Goal: Task Accomplishment & Management: Manage account settings

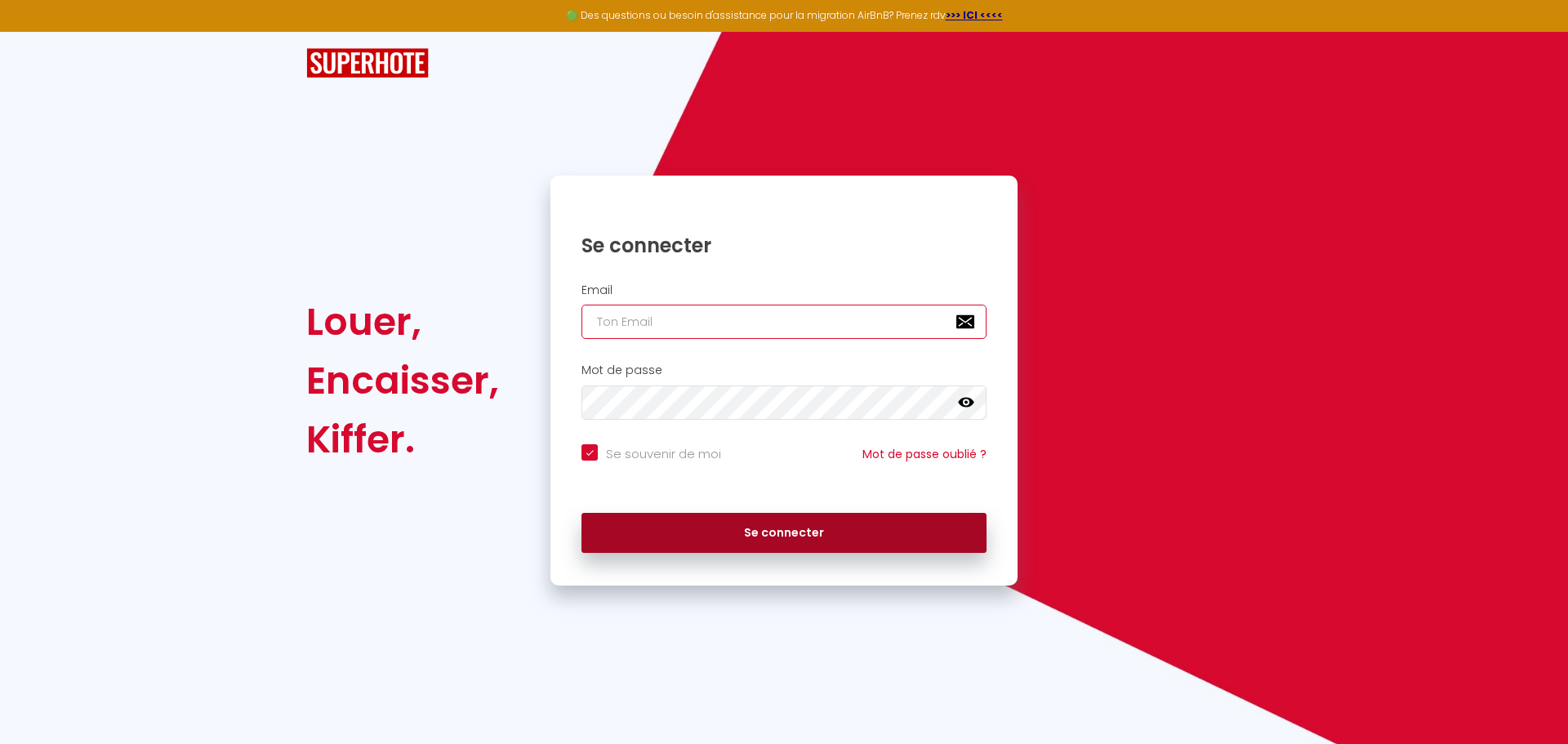
type input "[EMAIL_ADDRESS][DOMAIN_NAME]"
click at [778, 526] on button "Se connecter" at bounding box center [784, 533] width 405 height 41
checkbox input "true"
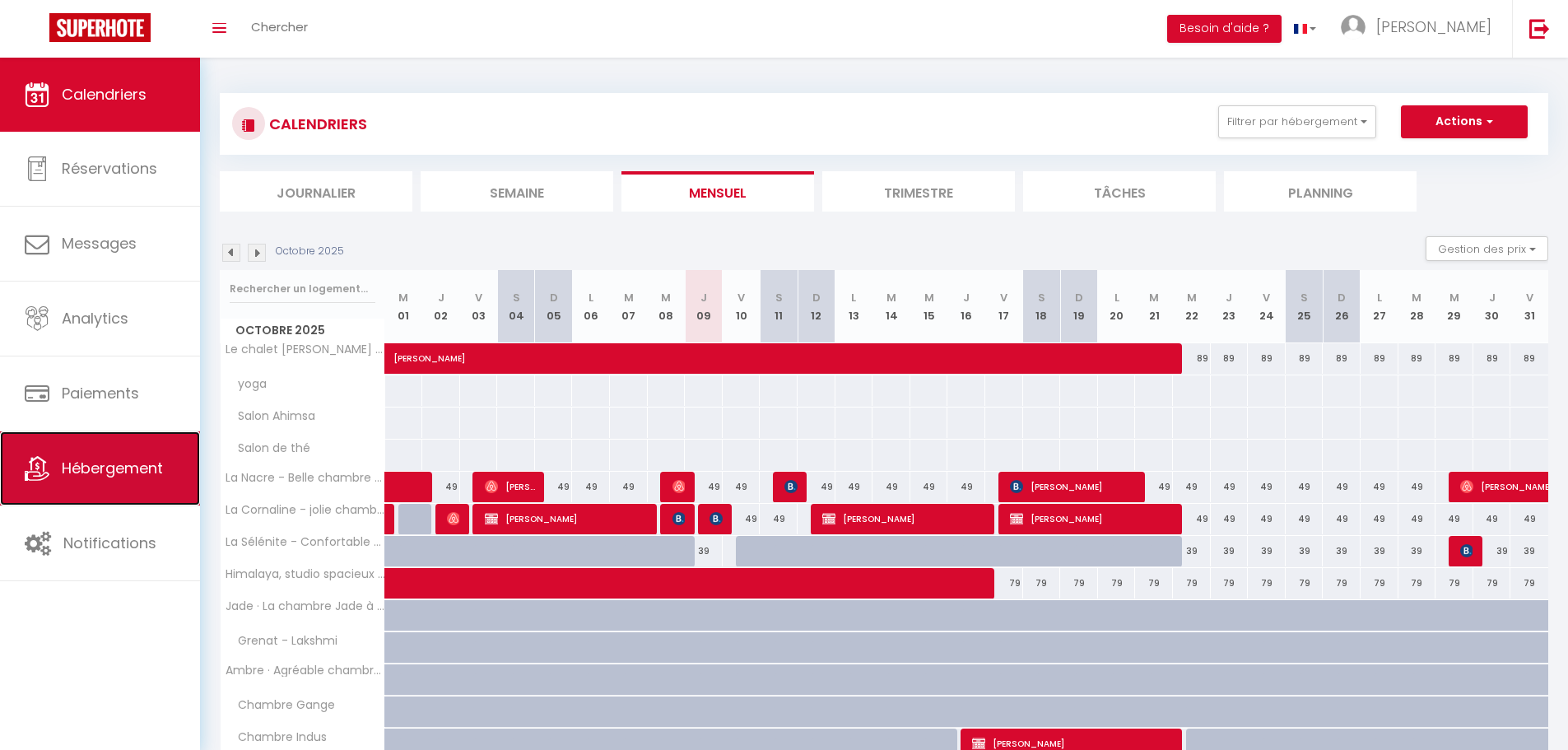
click at [105, 462] on span "Hébergement" at bounding box center [112, 468] width 101 height 21
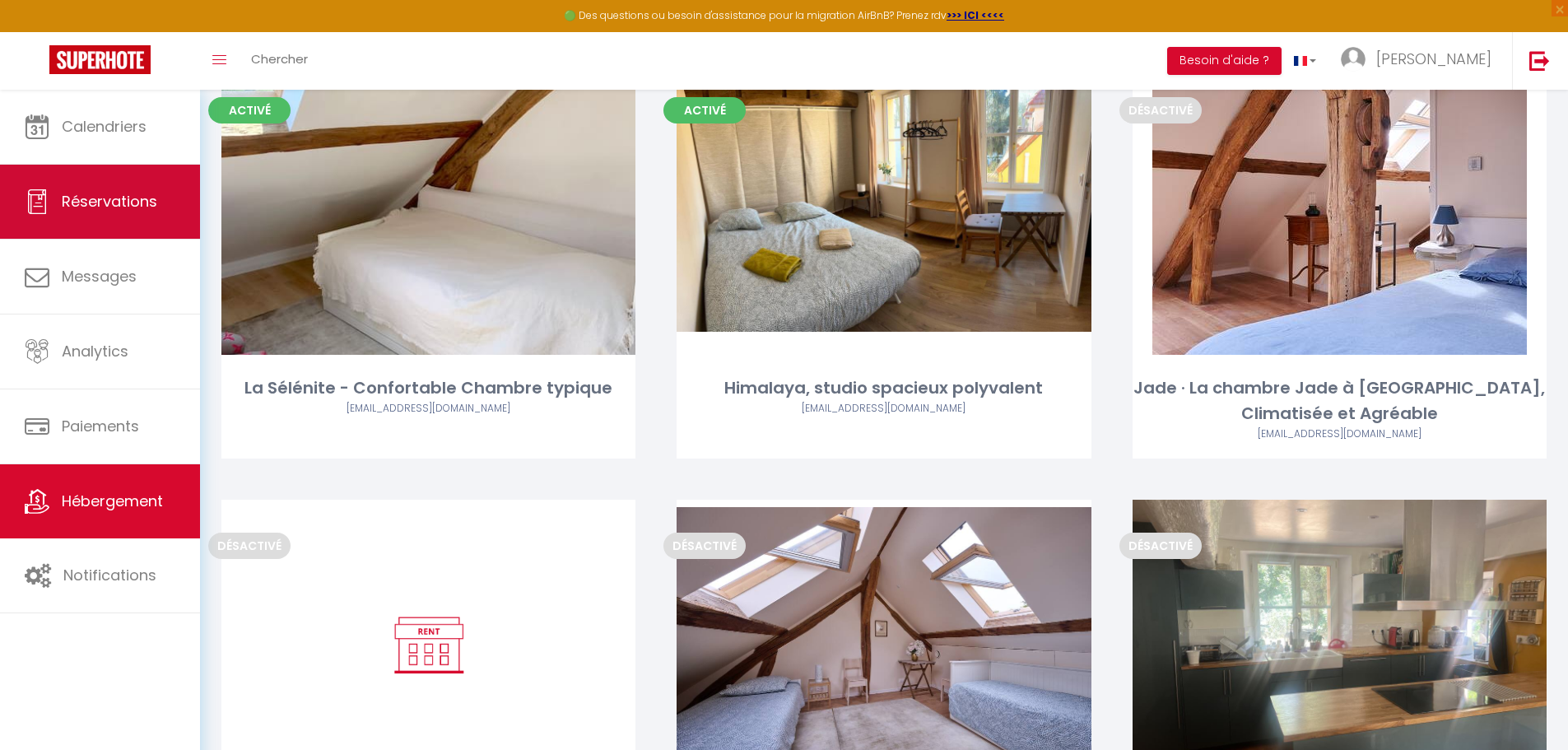
scroll to position [576, 0]
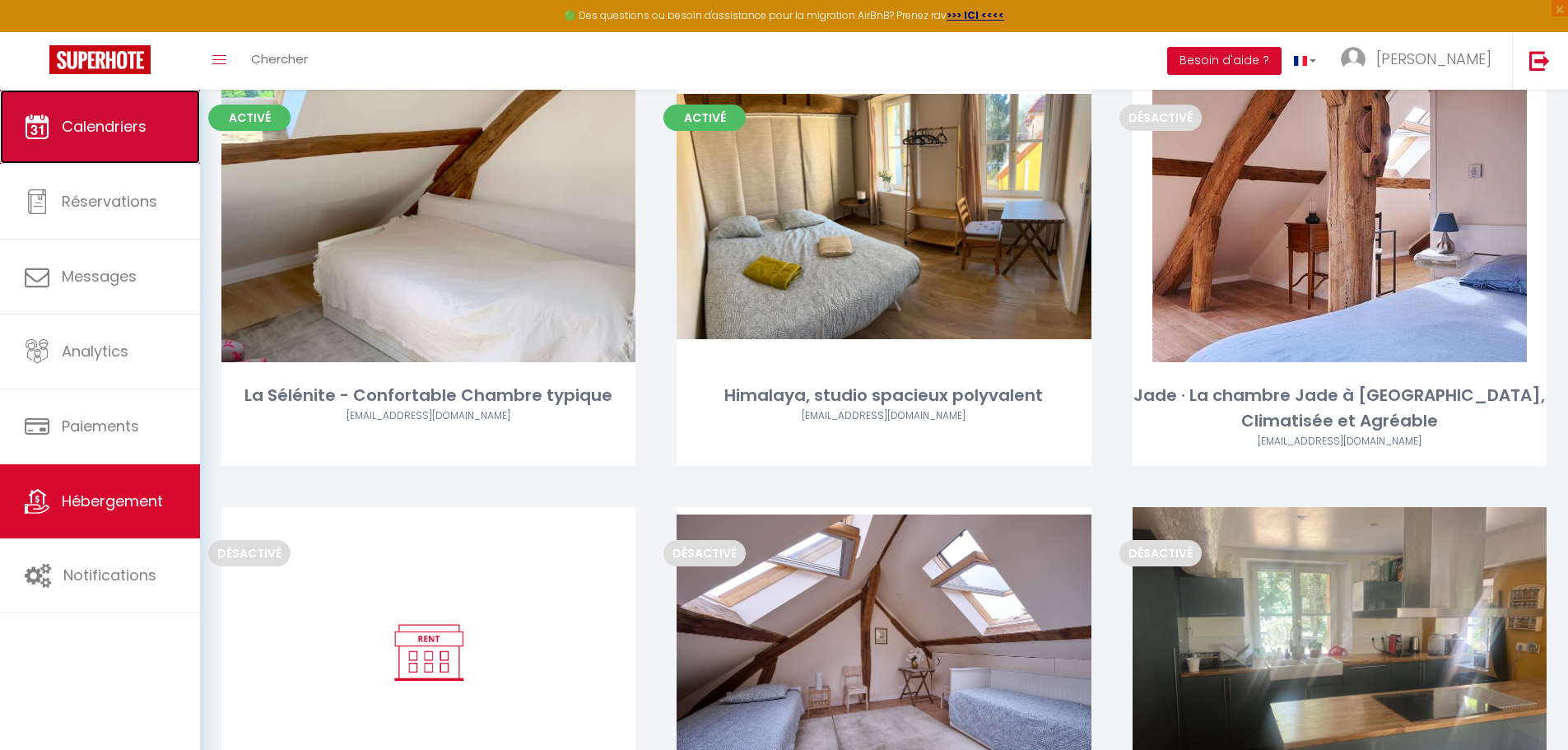
click at [131, 149] on link "Calendriers" at bounding box center [100, 126] width 200 height 74
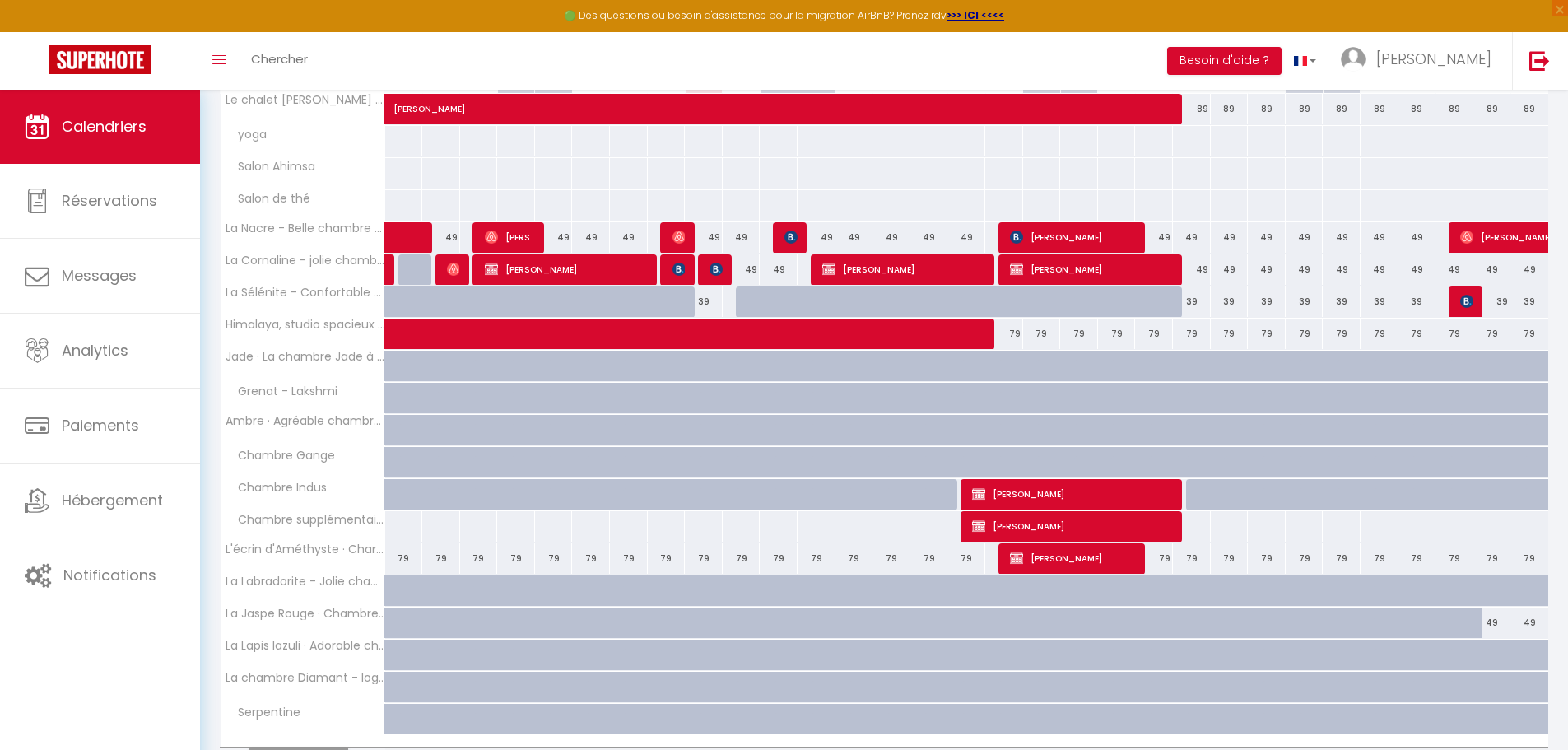
scroll to position [376, 0]
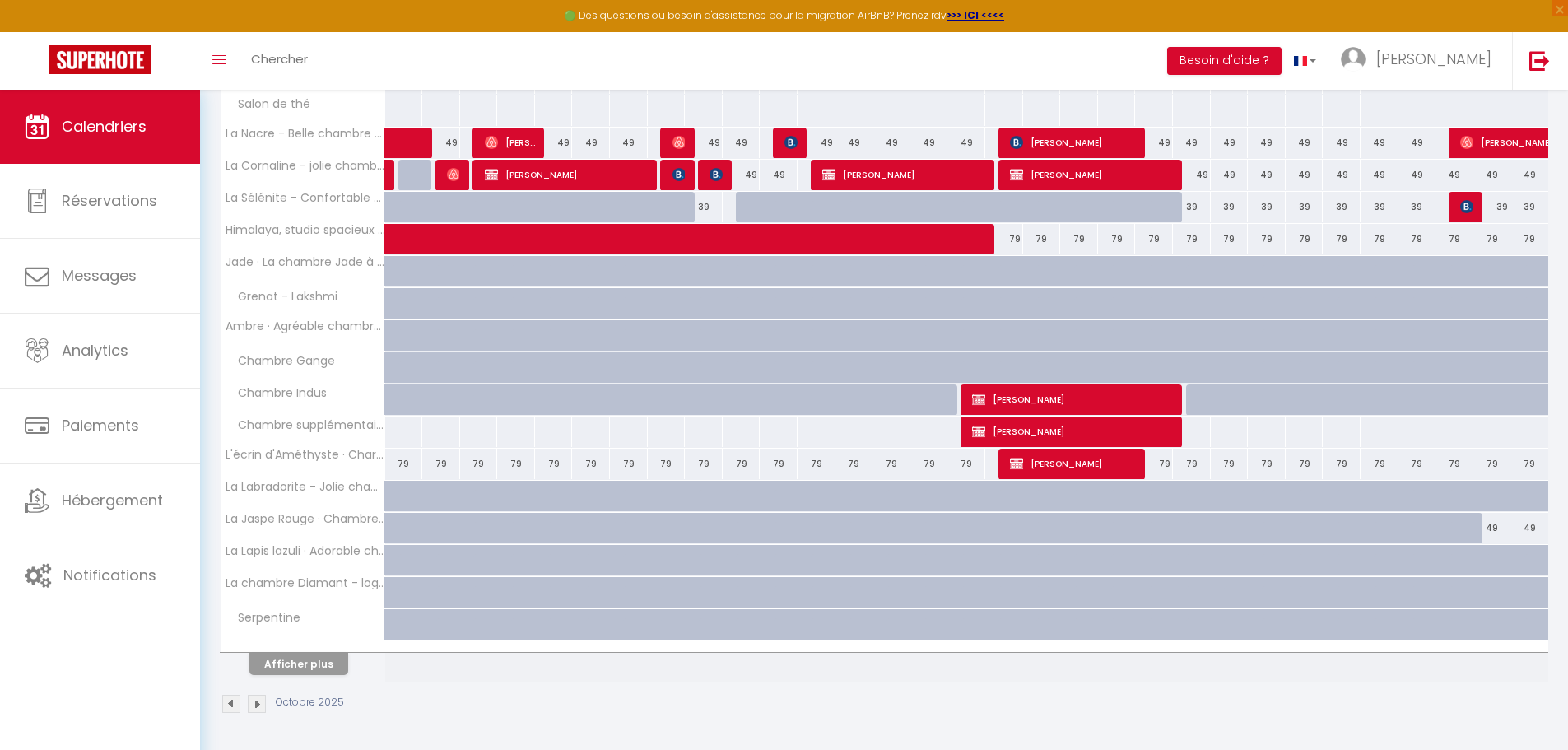
click at [256, 703] on img at bounding box center [256, 703] width 18 height 18
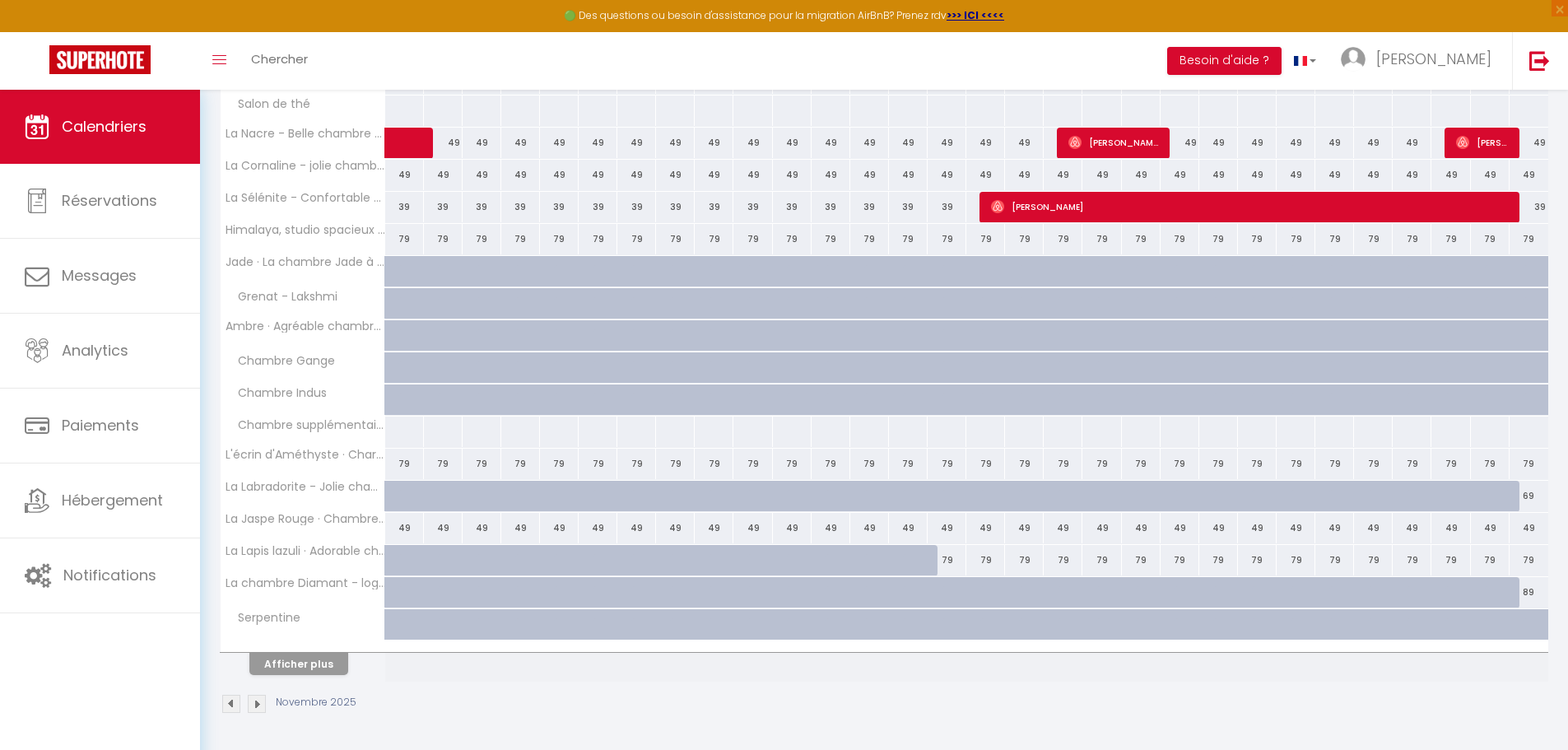
click at [241, 704] on div "Novembre 2025" at bounding box center [290, 703] width 141 height 18
click at [229, 701] on img at bounding box center [231, 703] width 18 height 18
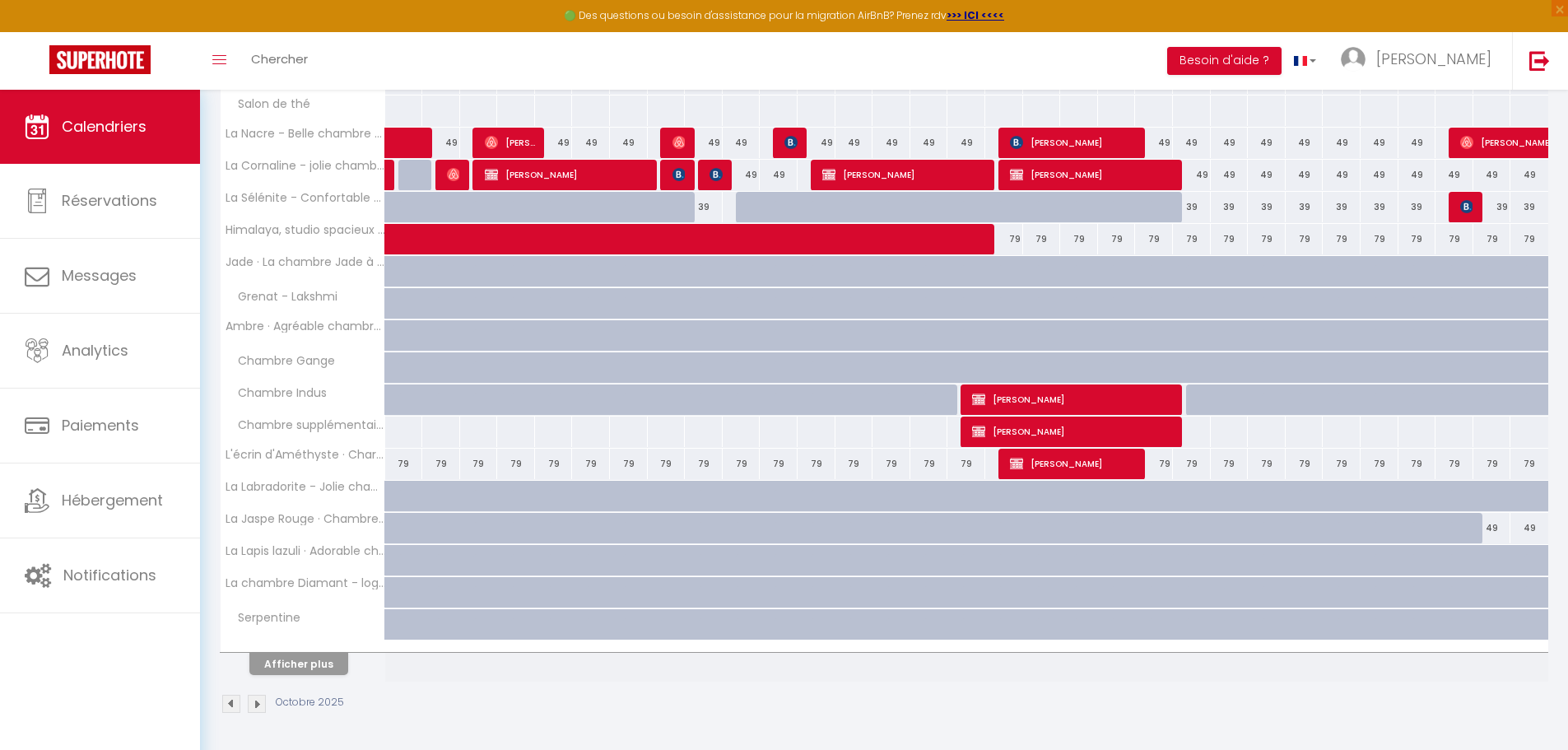
click at [256, 699] on img at bounding box center [256, 703] width 18 height 18
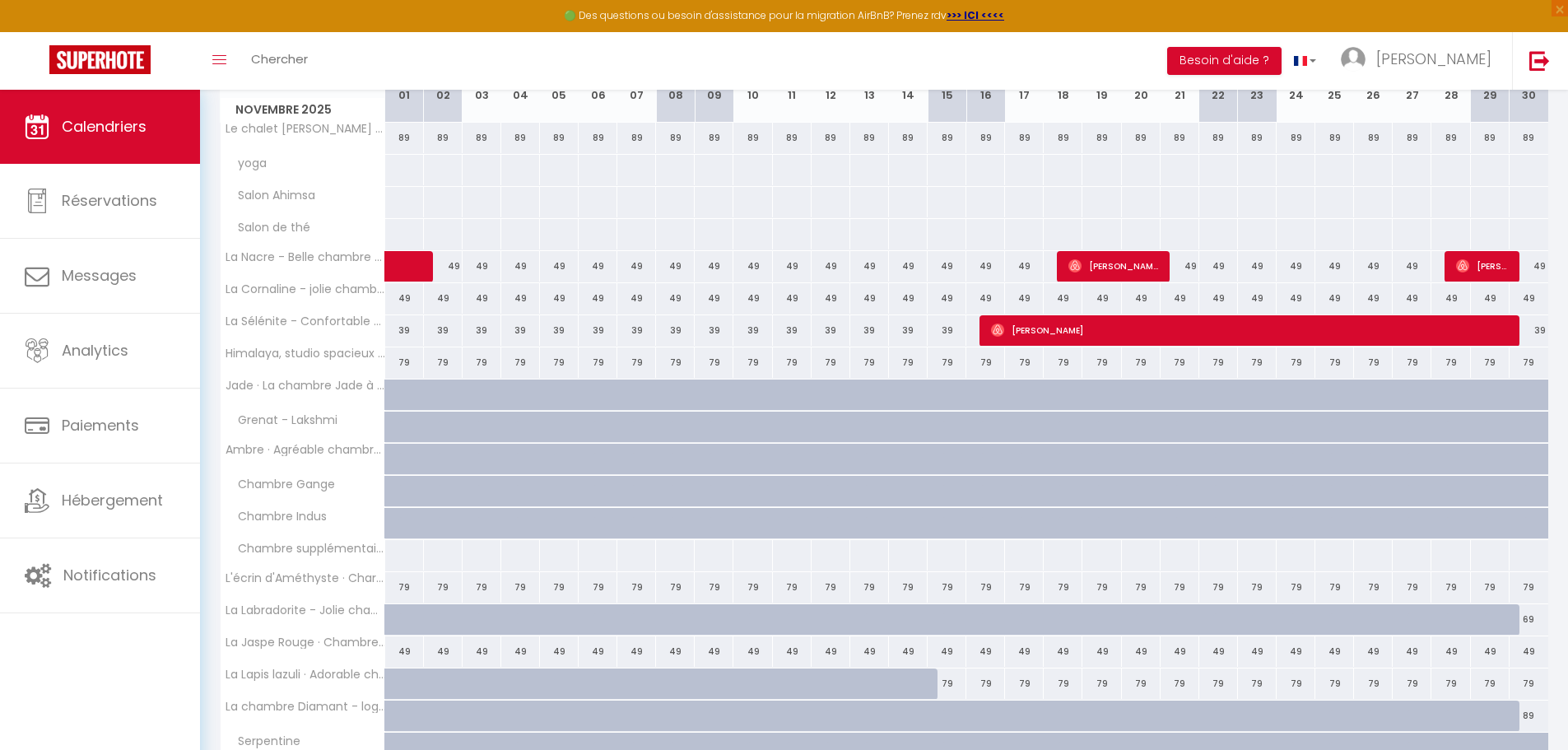
scroll to position [47, 0]
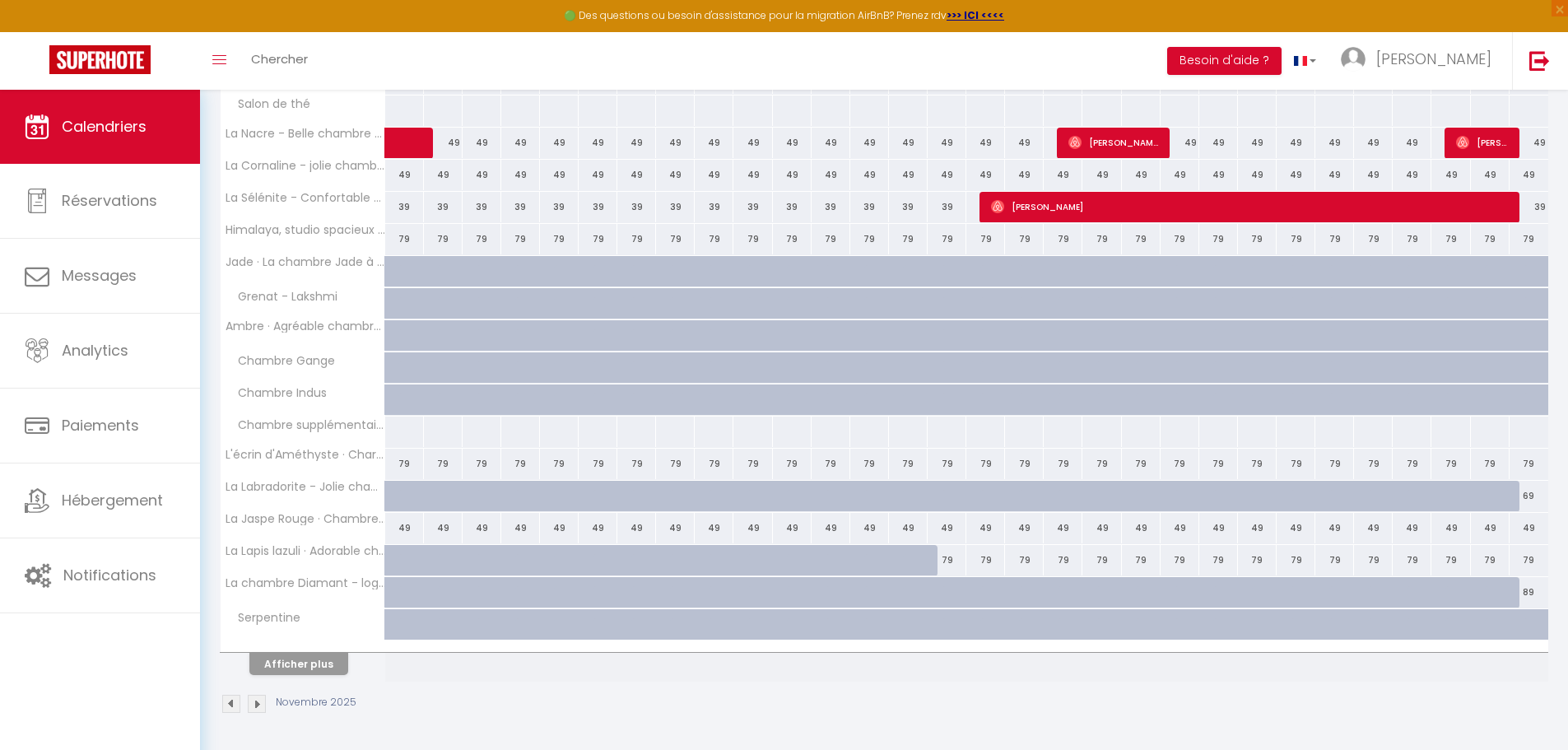
click at [229, 702] on img at bounding box center [231, 703] width 18 height 18
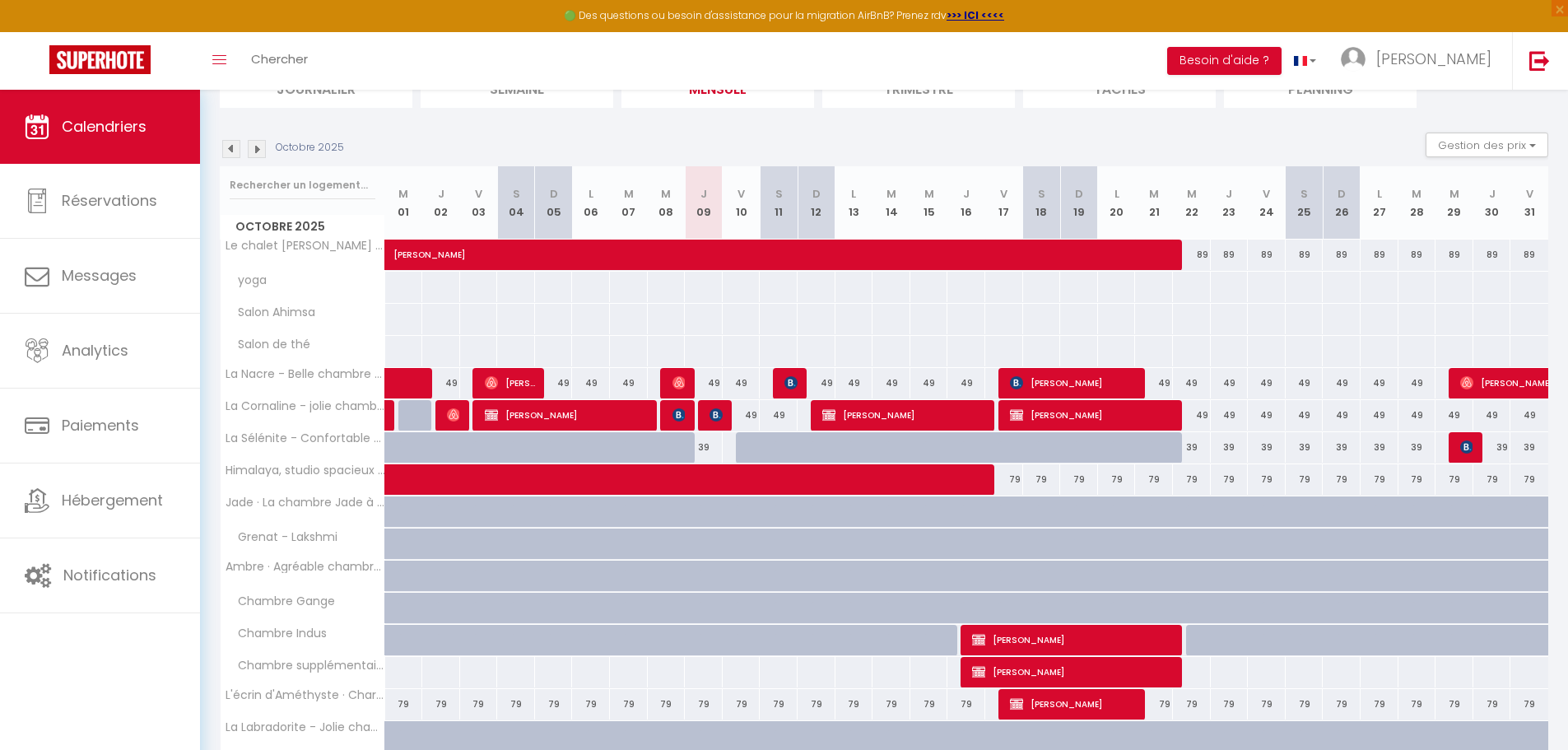
scroll to position [165, 0]
